Goal: Task Accomplishment & Management: Use online tool/utility

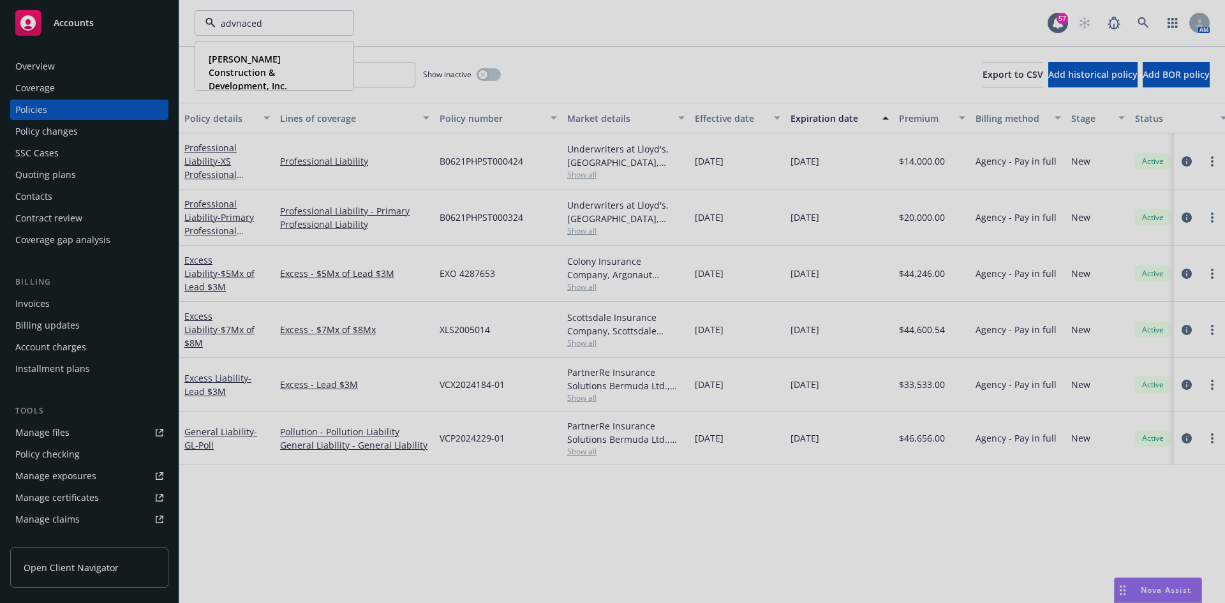
type input "advnaced"
click at [285, 29] on div at bounding box center [612, 301] width 1225 height 603
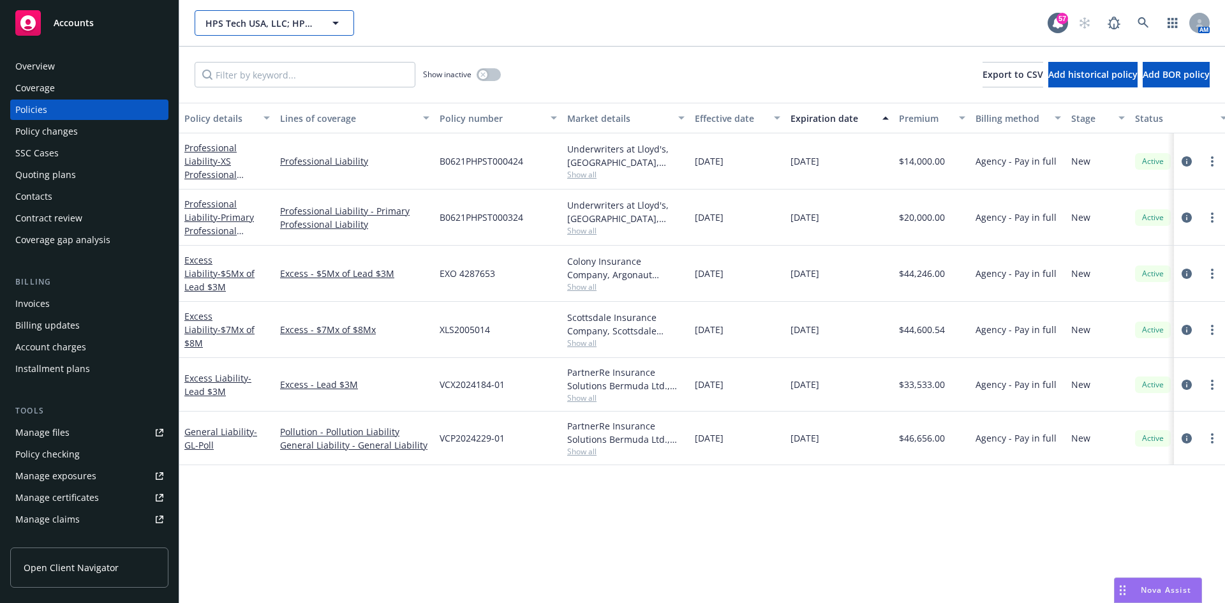
click at [279, 22] on span "HPS Tech USA, LLC; HPS Tech California, LLC" at bounding box center [260, 23] width 110 height 13
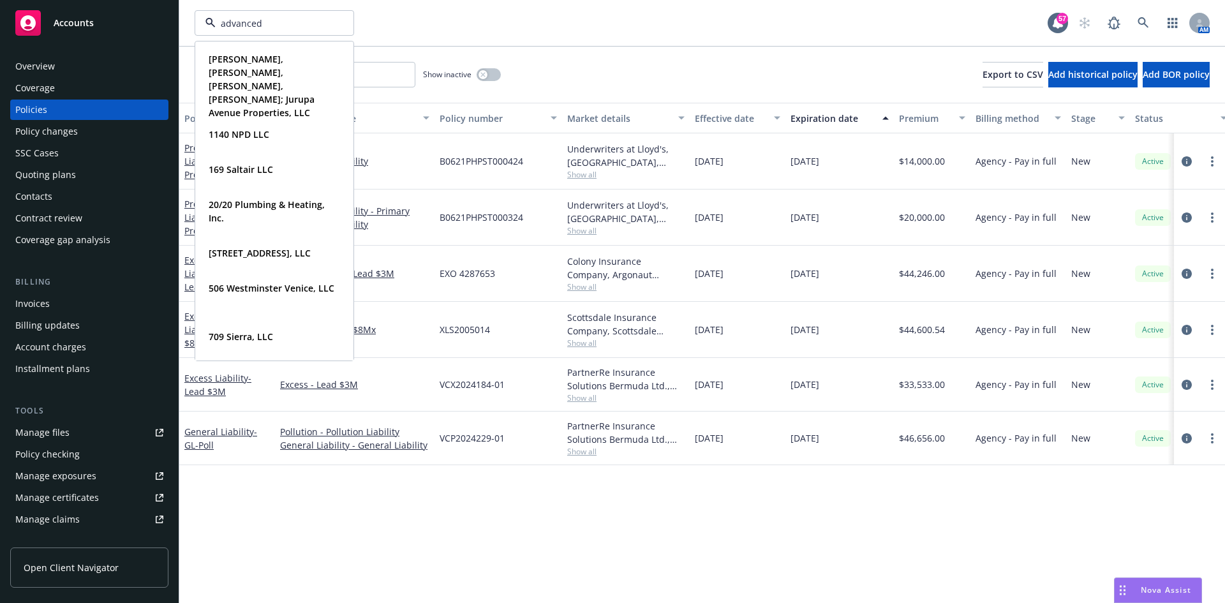
type input "advanced"
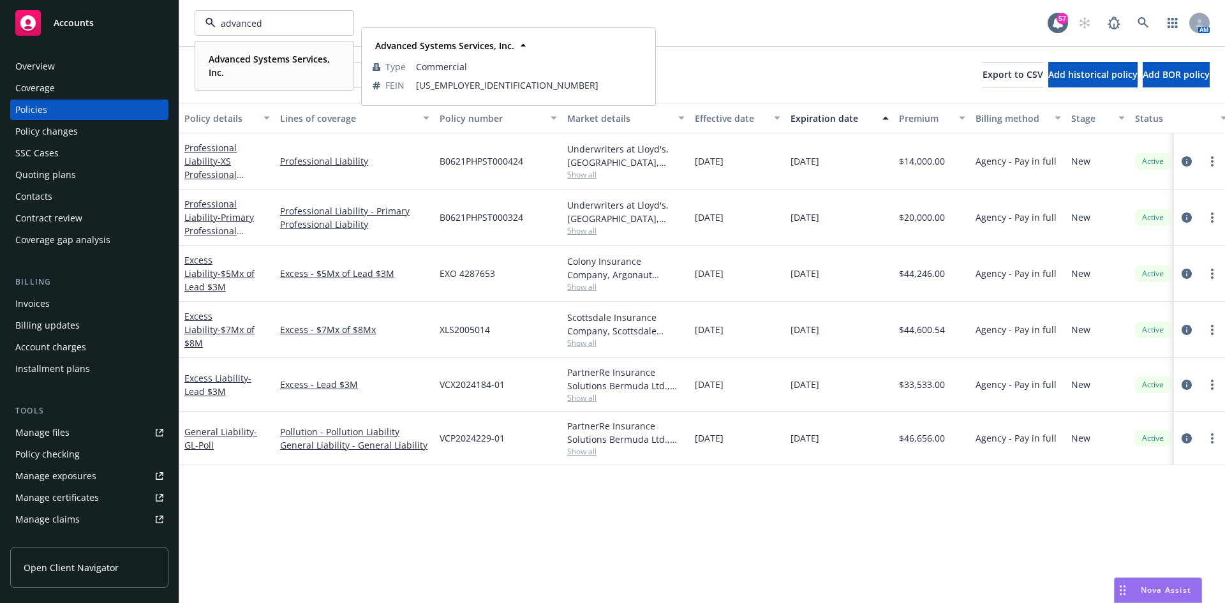
click at [271, 64] on strong "Advanced Systems Services, Inc." at bounding box center [269, 66] width 121 height 26
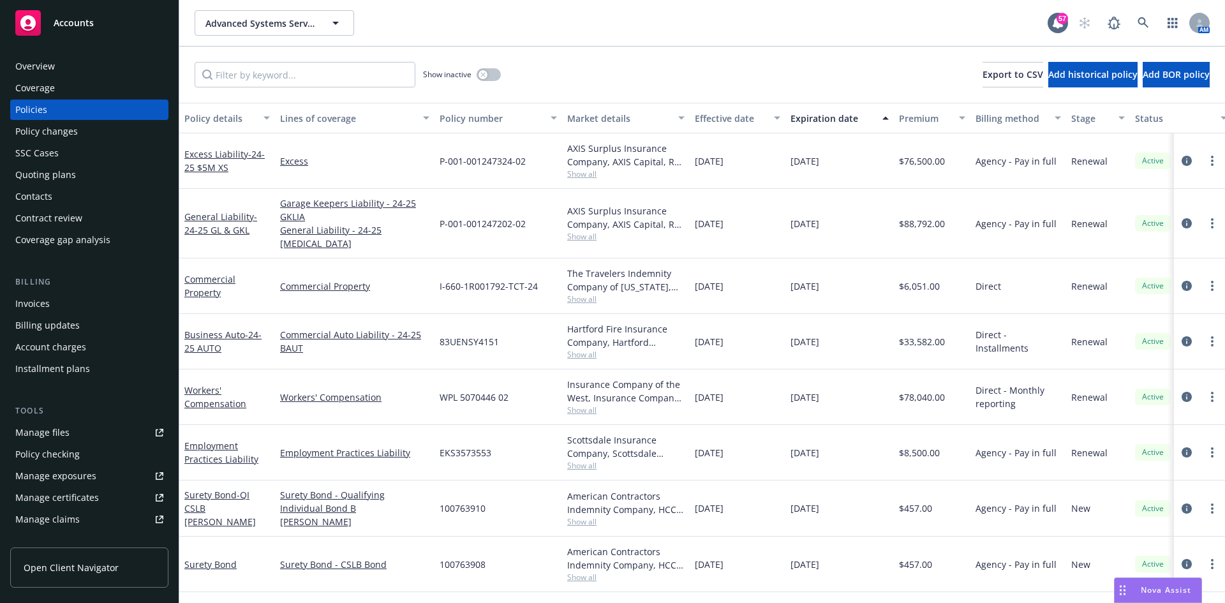
click at [82, 176] on div "Quoting plans" at bounding box center [89, 175] width 148 height 20
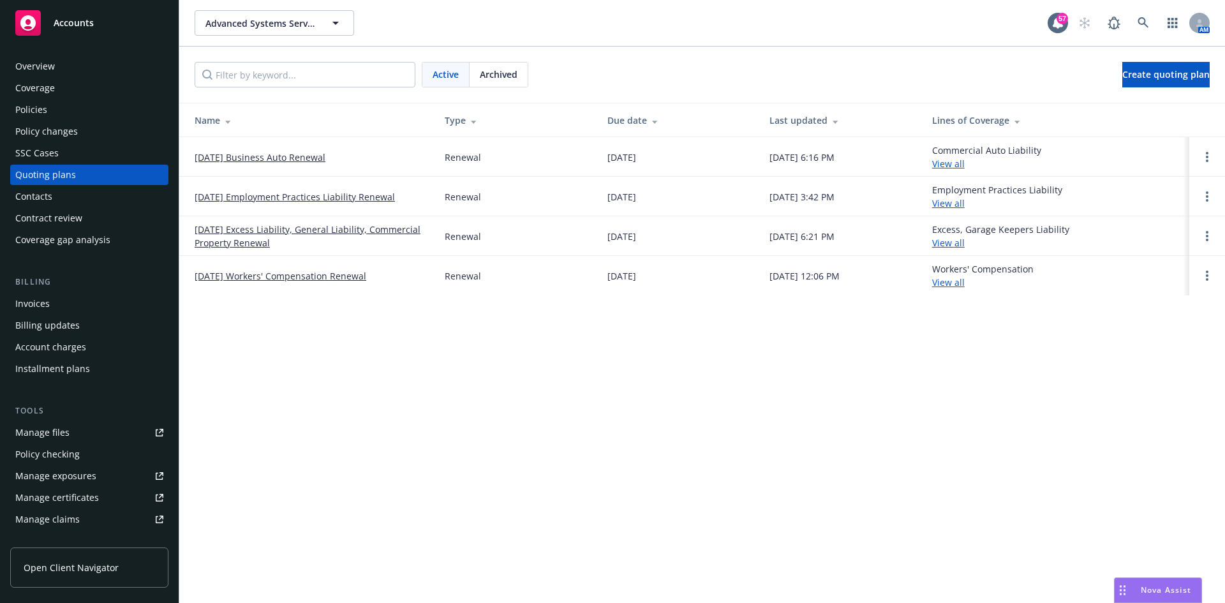
click at [354, 232] on link "[DATE] Excess Liability, General Liability, Commercial Property Renewal" at bounding box center [310, 236] width 230 height 27
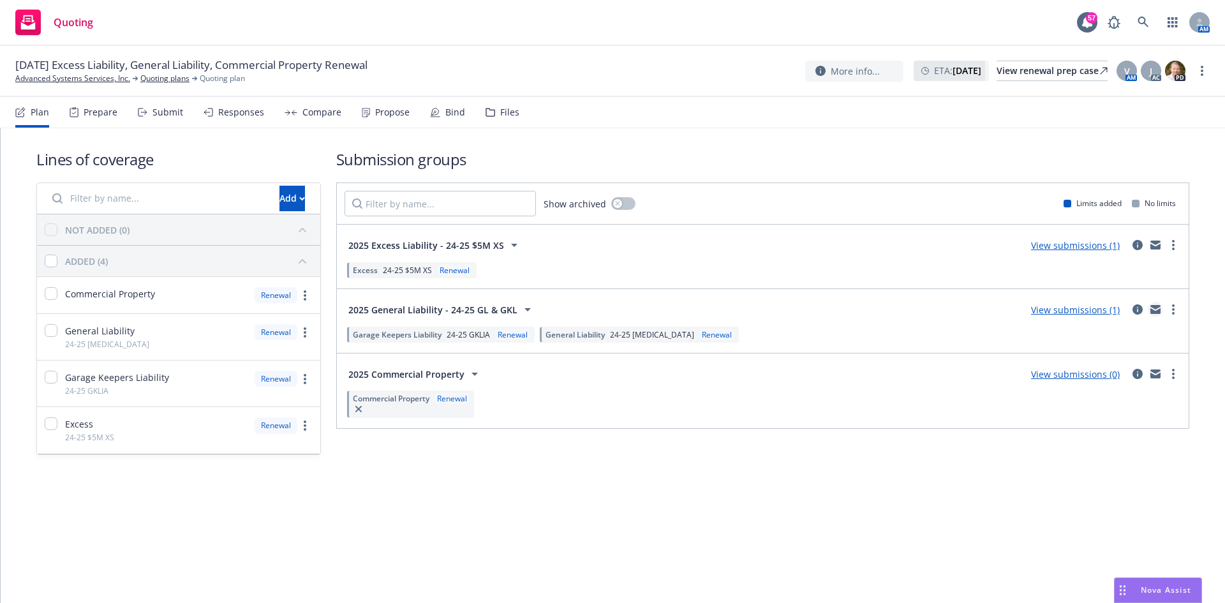
click at [1152, 310] on icon "mail" at bounding box center [1155, 311] width 10 height 6
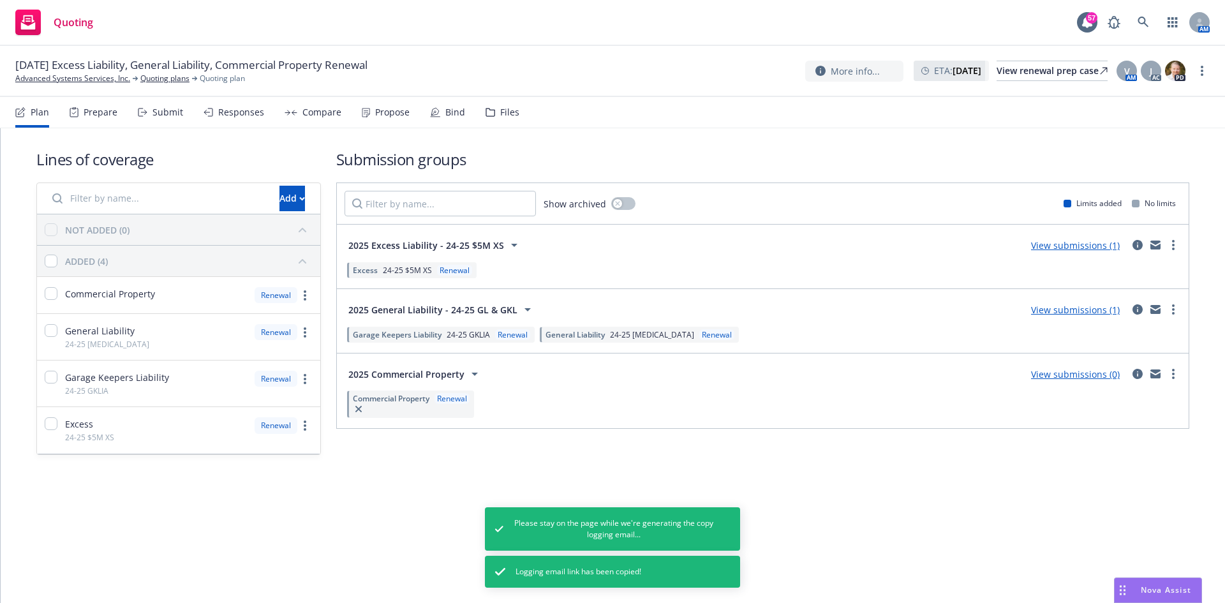
click at [1062, 308] on link "View submissions (1)" at bounding box center [1075, 310] width 89 height 12
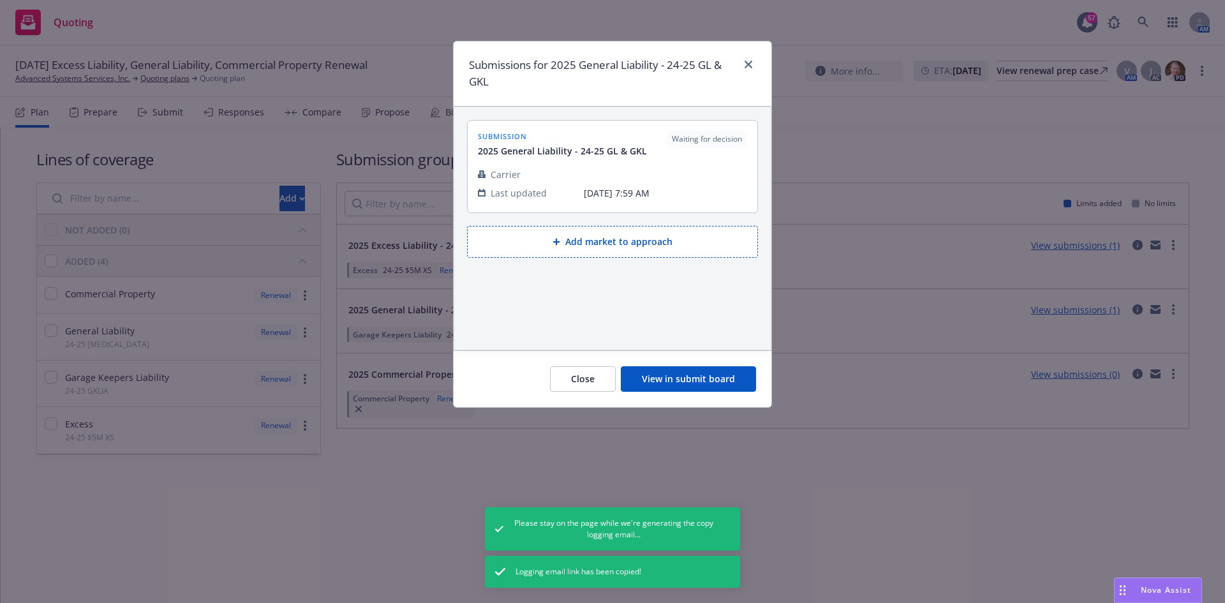
click at [662, 380] on button "View in submit board" at bounding box center [688, 379] width 135 height 26
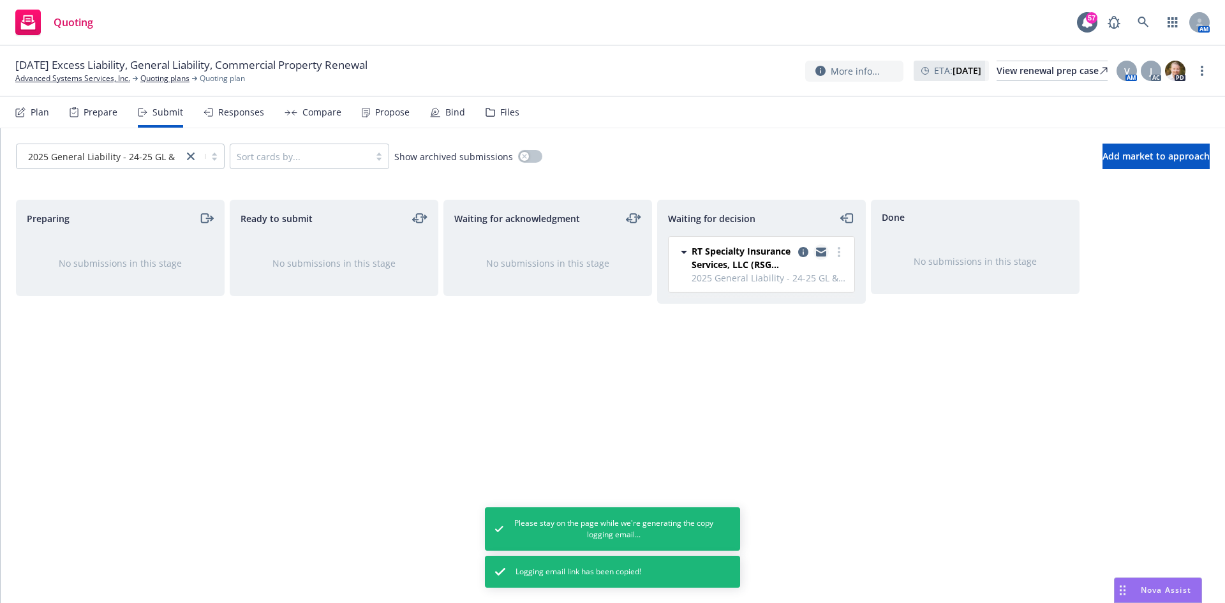
click at [817, 251] on icon "copy logging email" at bounding box center [821, 254] width 10 height 6
